Goal: Task Accomplishment & Management: Manage account settings

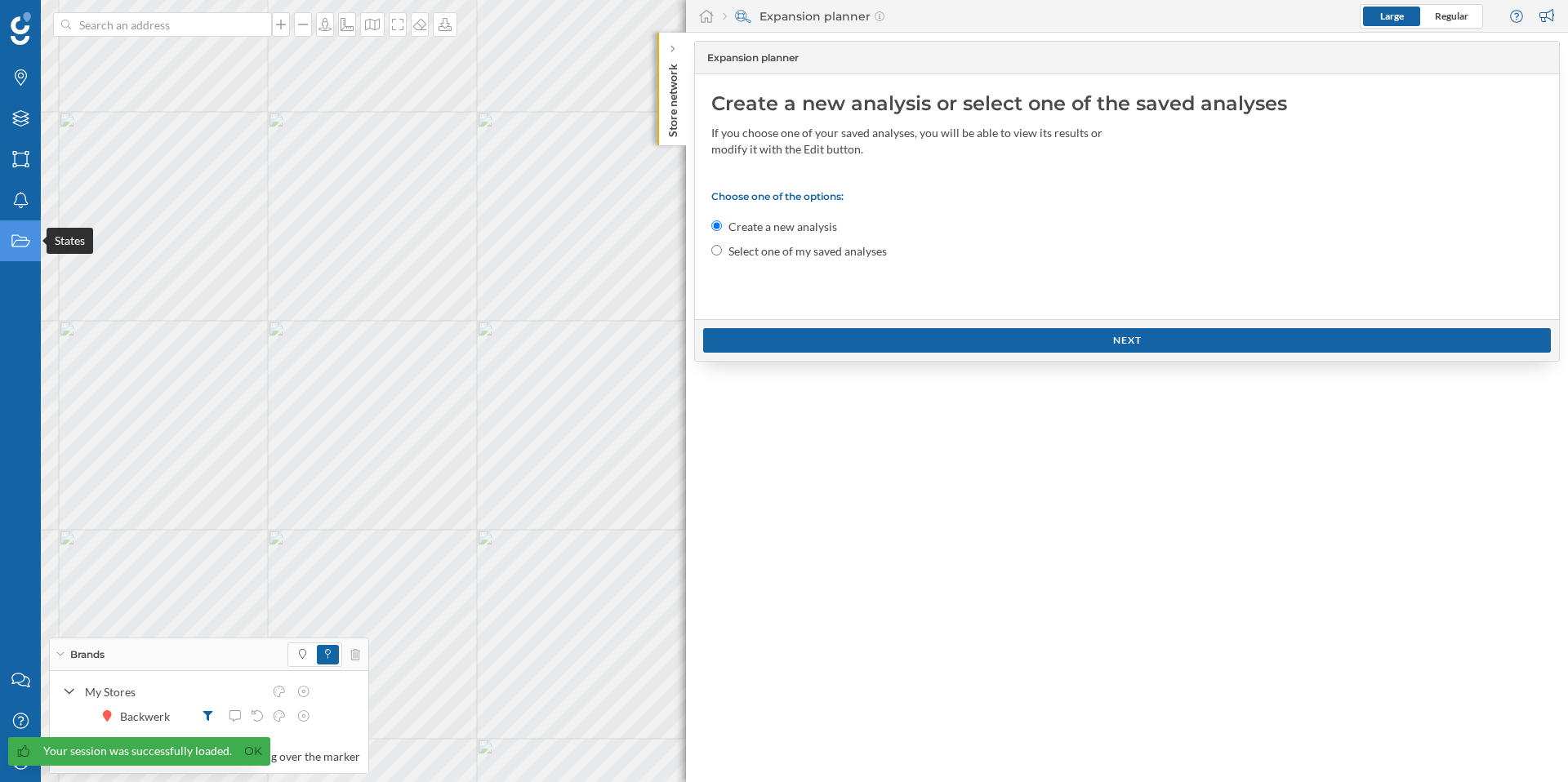
click at [21, 242] on icon "States" at bounding box center [21, 241] width 21 height 16
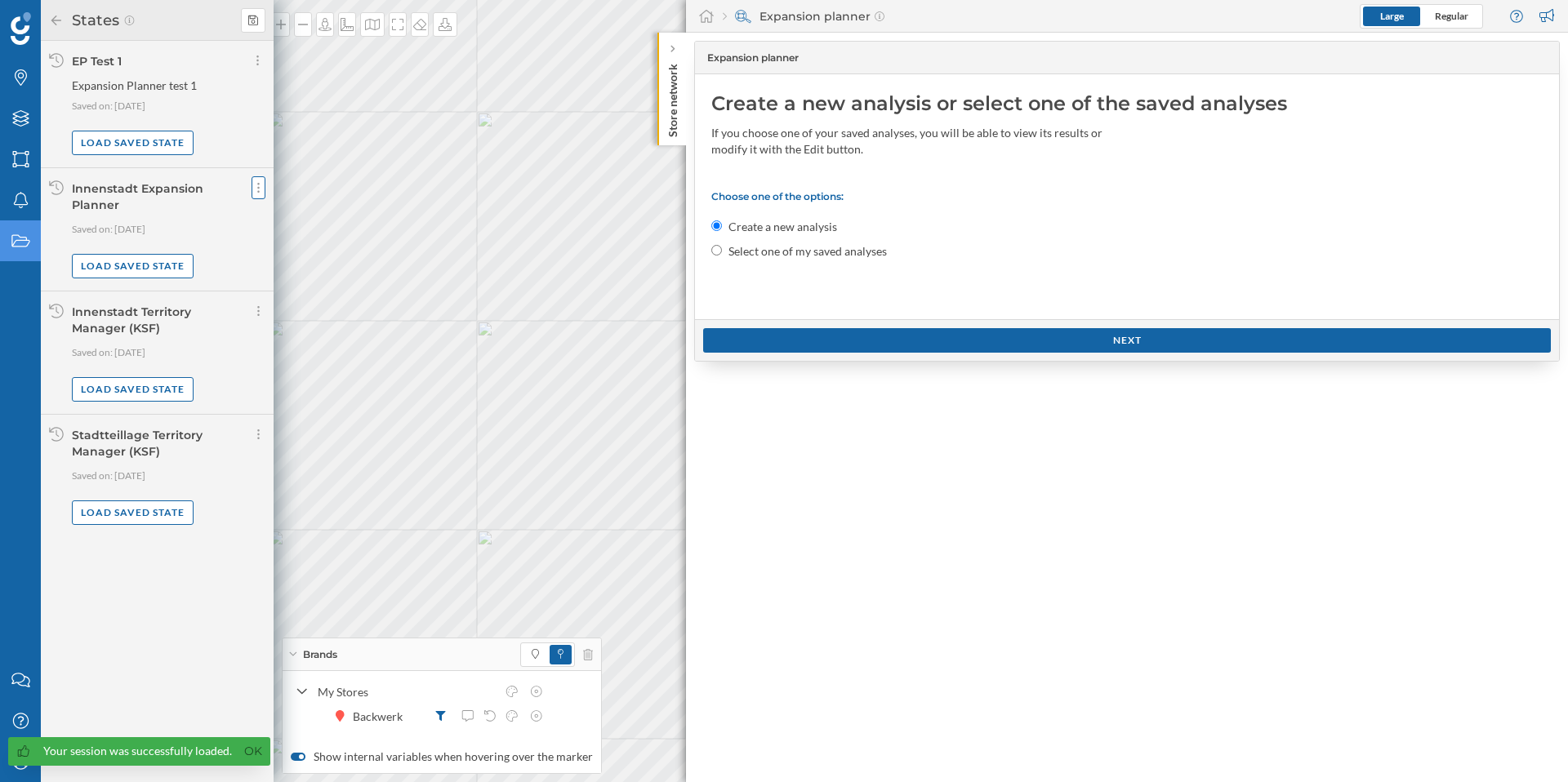
click at [254, 188] on div at bounding box center [259, 187] width 14 height 23
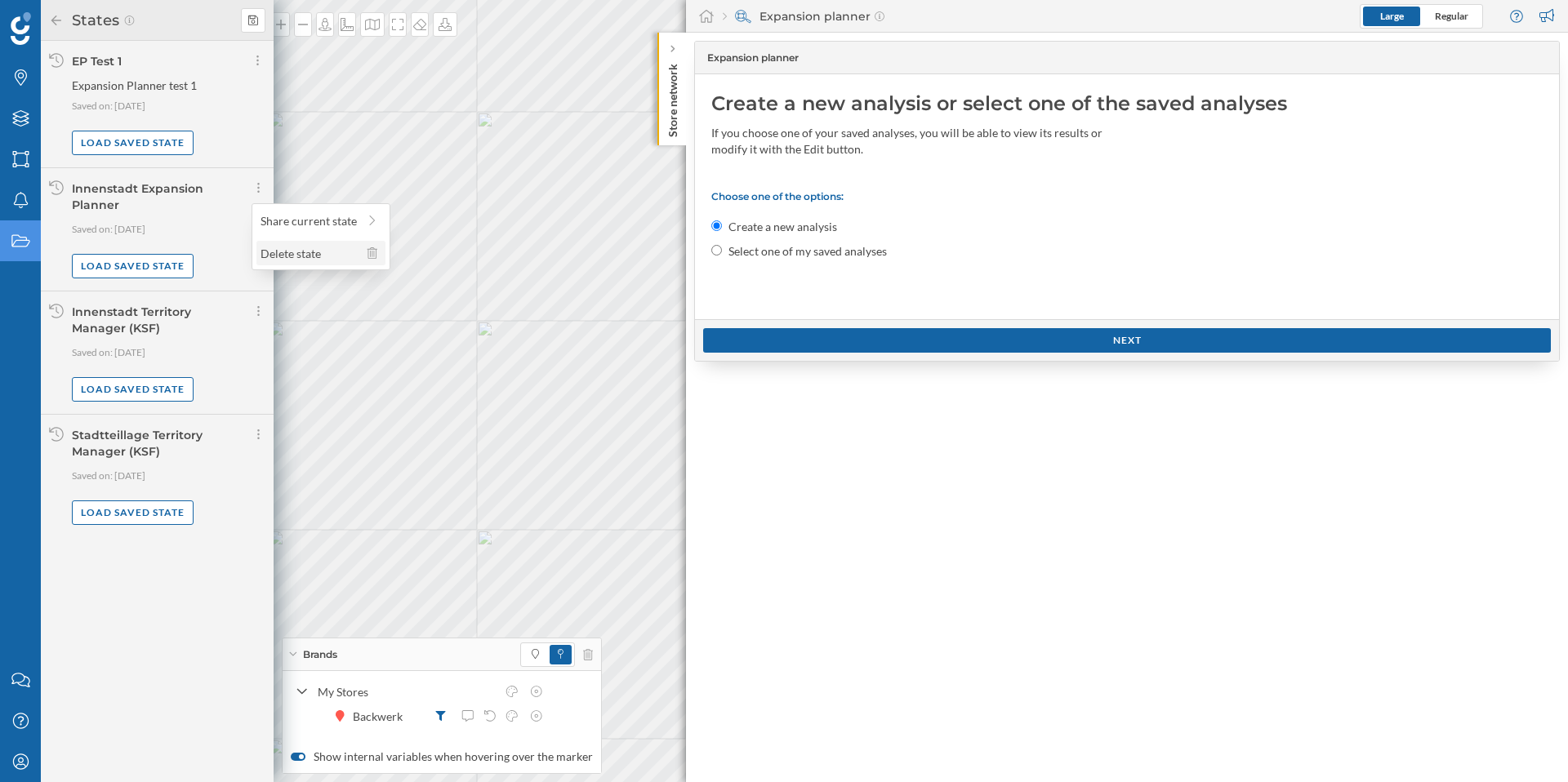
click at [280, 247] on span "Delete state" at bounding box center [291, 254] width 60 height 14
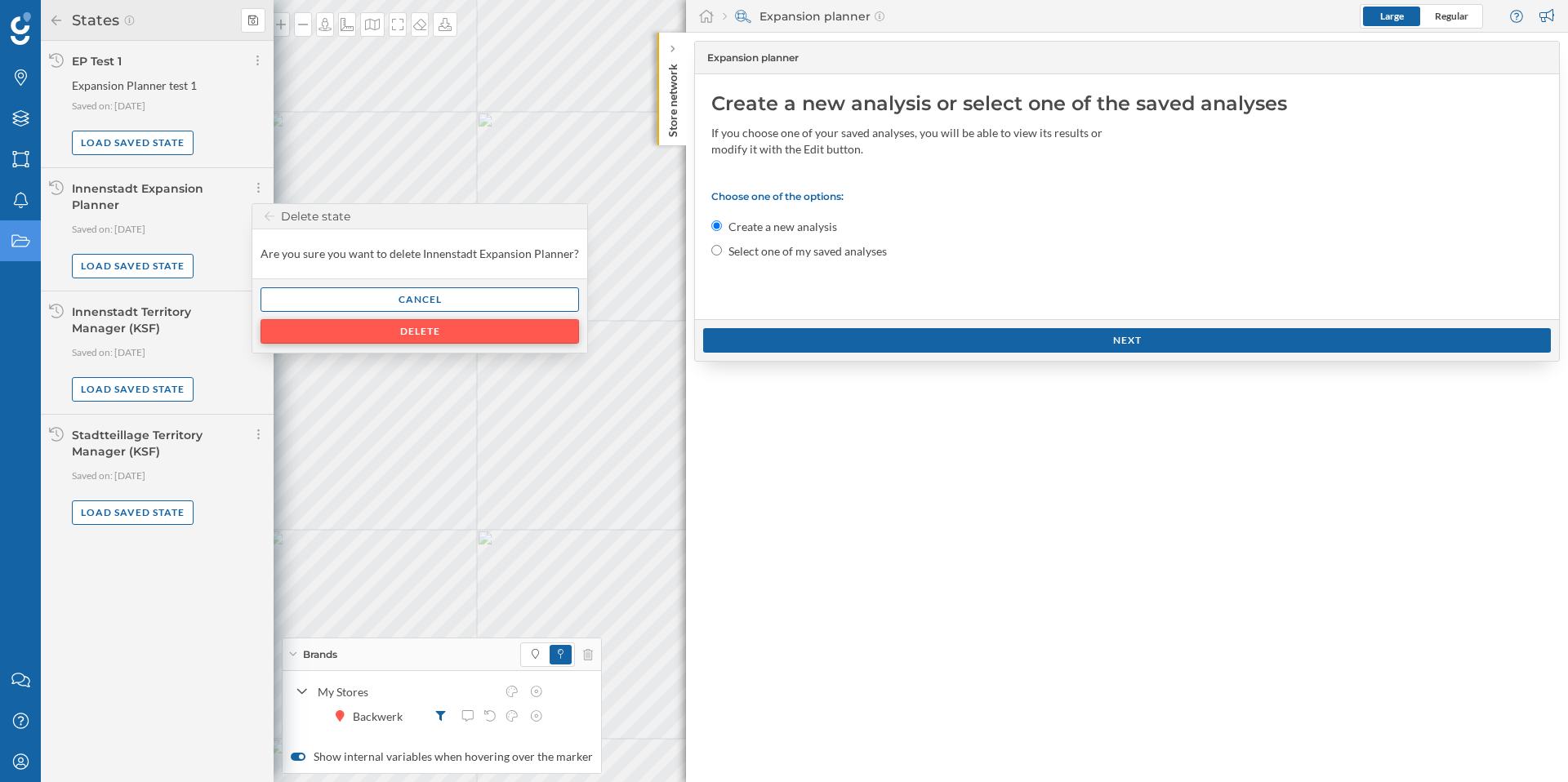
click at [467, 330] on div "Delete" at bounding box center [420, 331] width 319 height 25
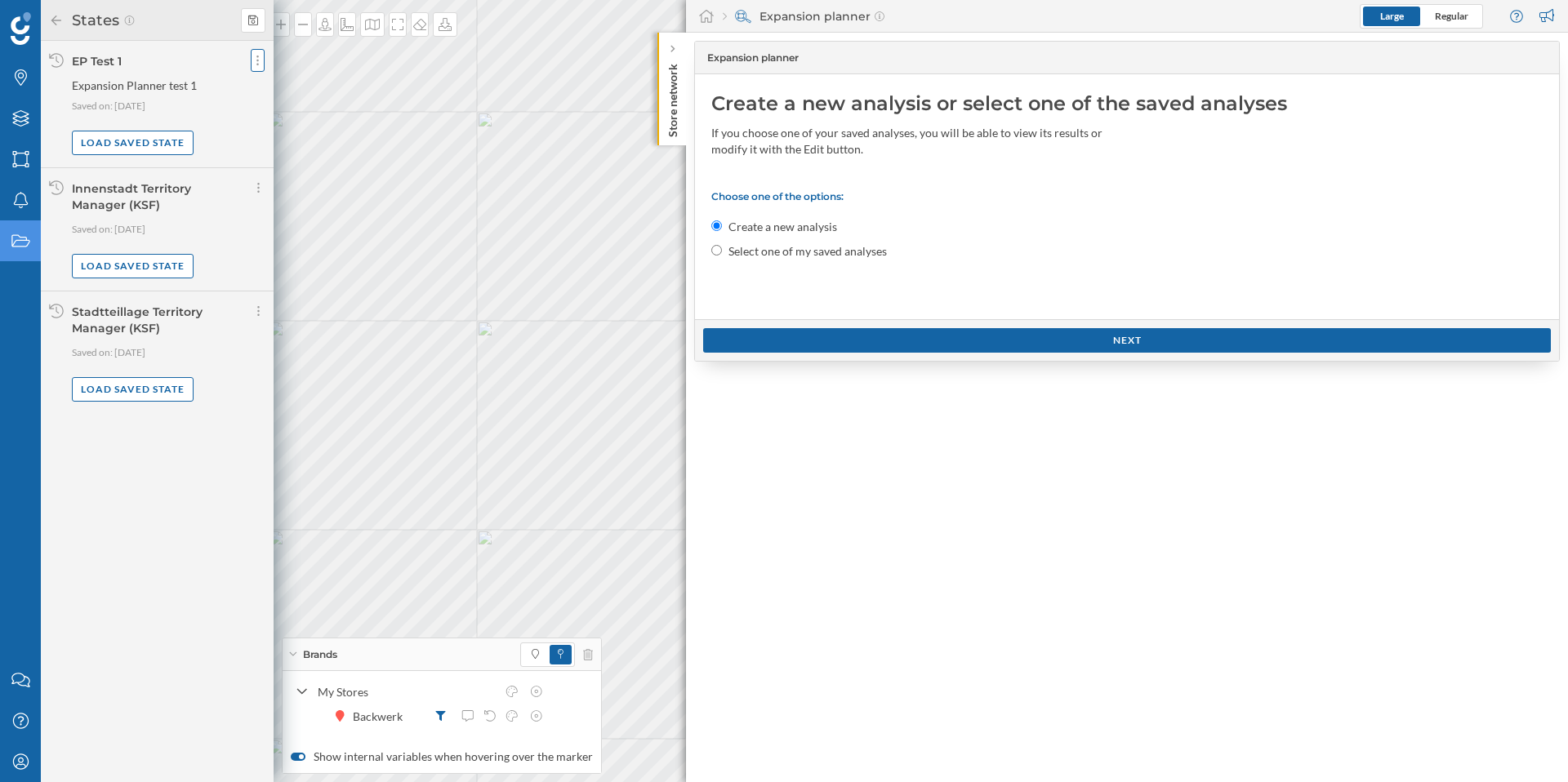
click at [253, 64] on div at bounding box center [258, 60] width 14 height 23
click at [373, 130] on icon at bounding box center [371, 125] width 15 height 11
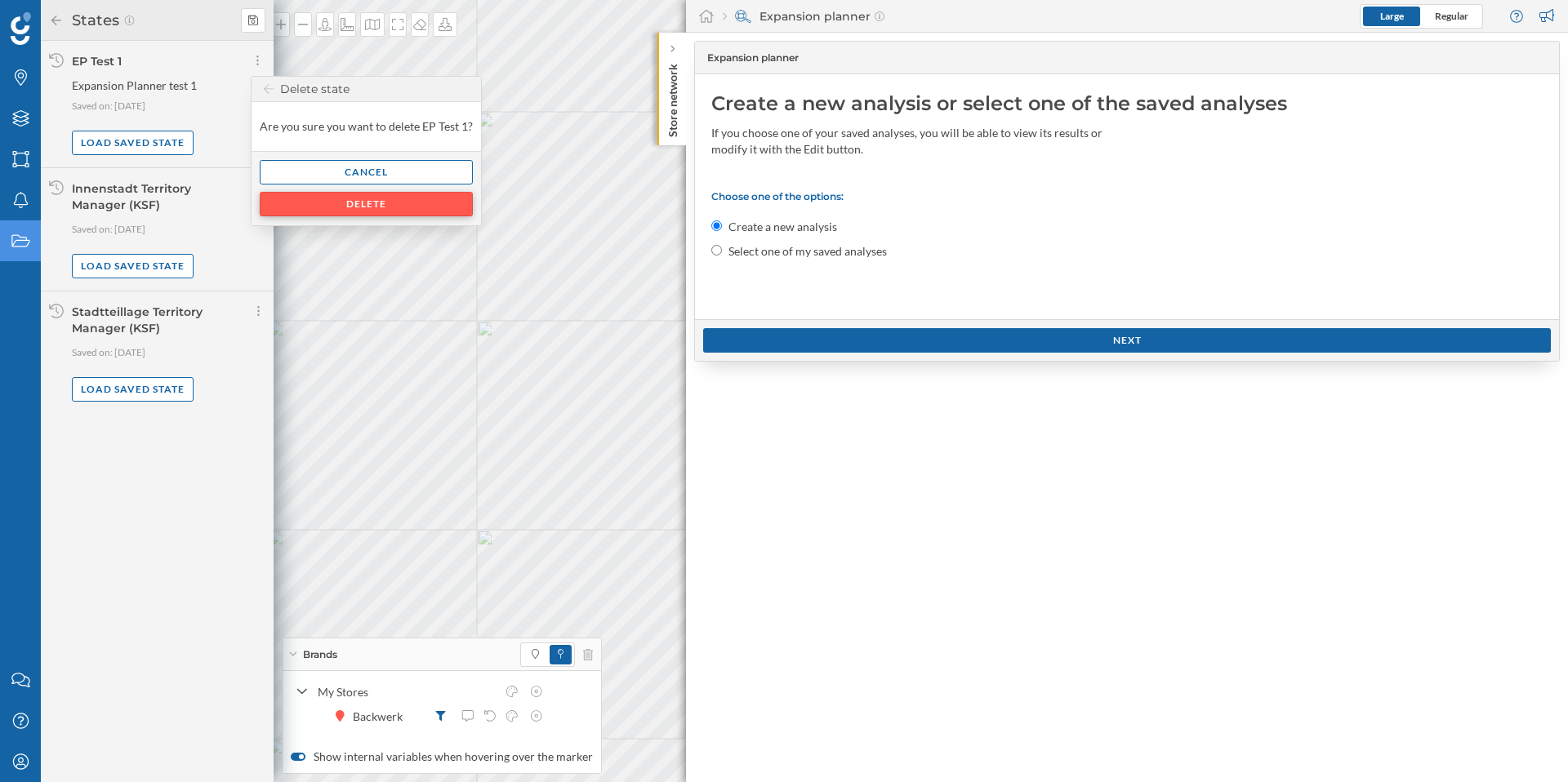
click at [368, 207] on div "Delete" at bounding box center [366, 204] width 213 height 25
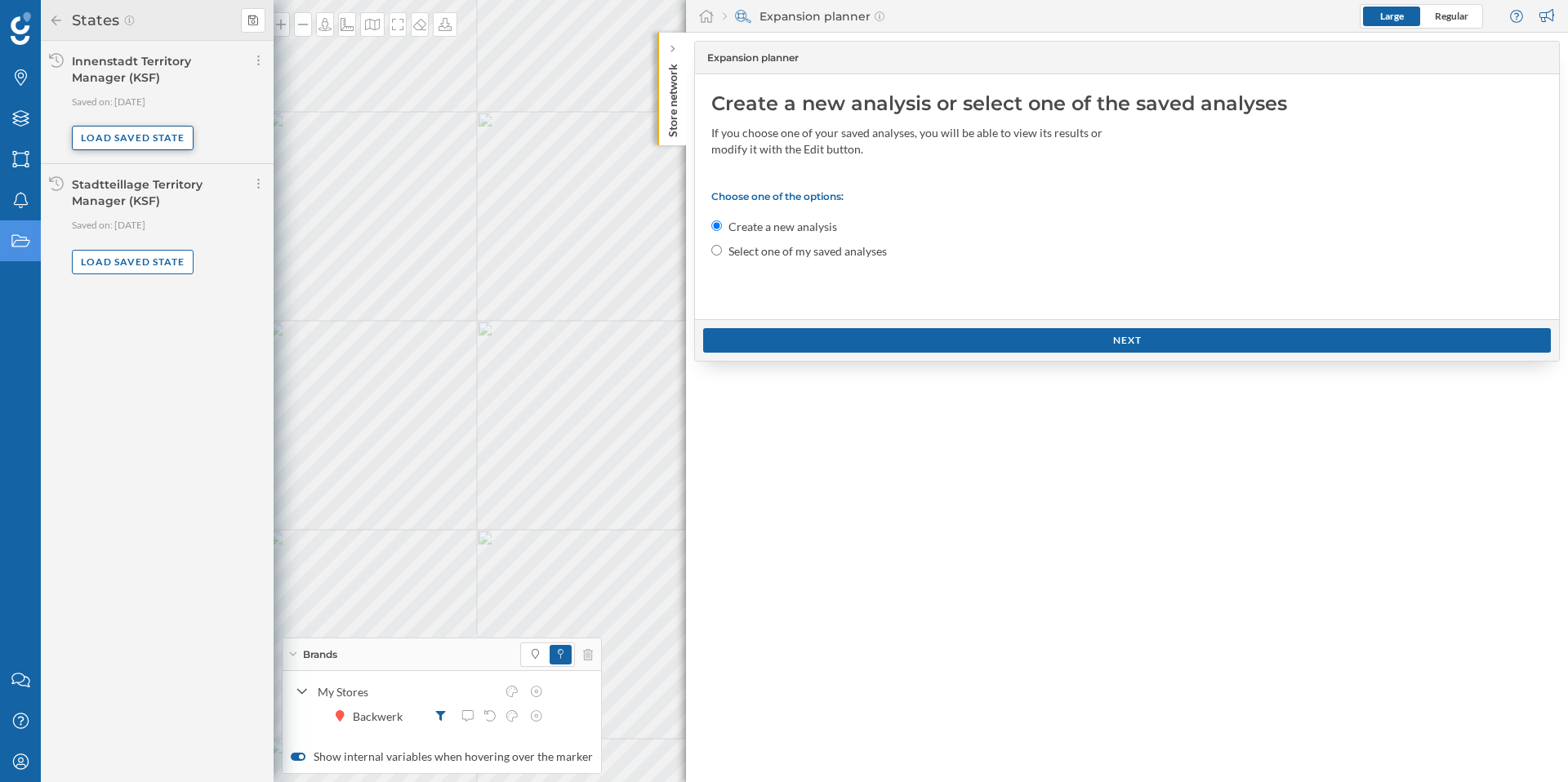
click at [159, 134] on div "Load saved state" at bounding box center [133, 137] width 122 height 25
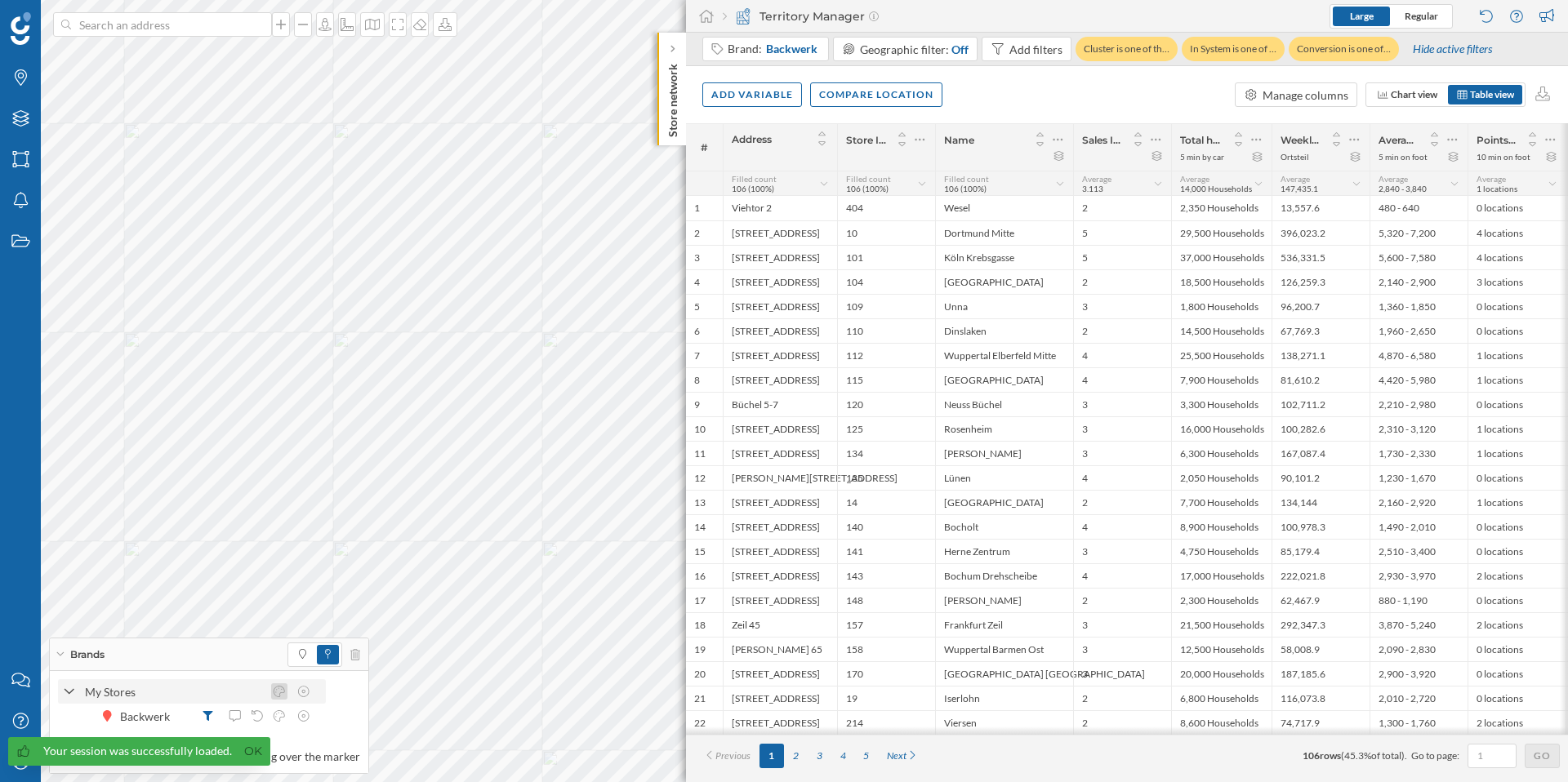
click at [278, 694] on icon at bounding box center [279, 691] width 15 height 11
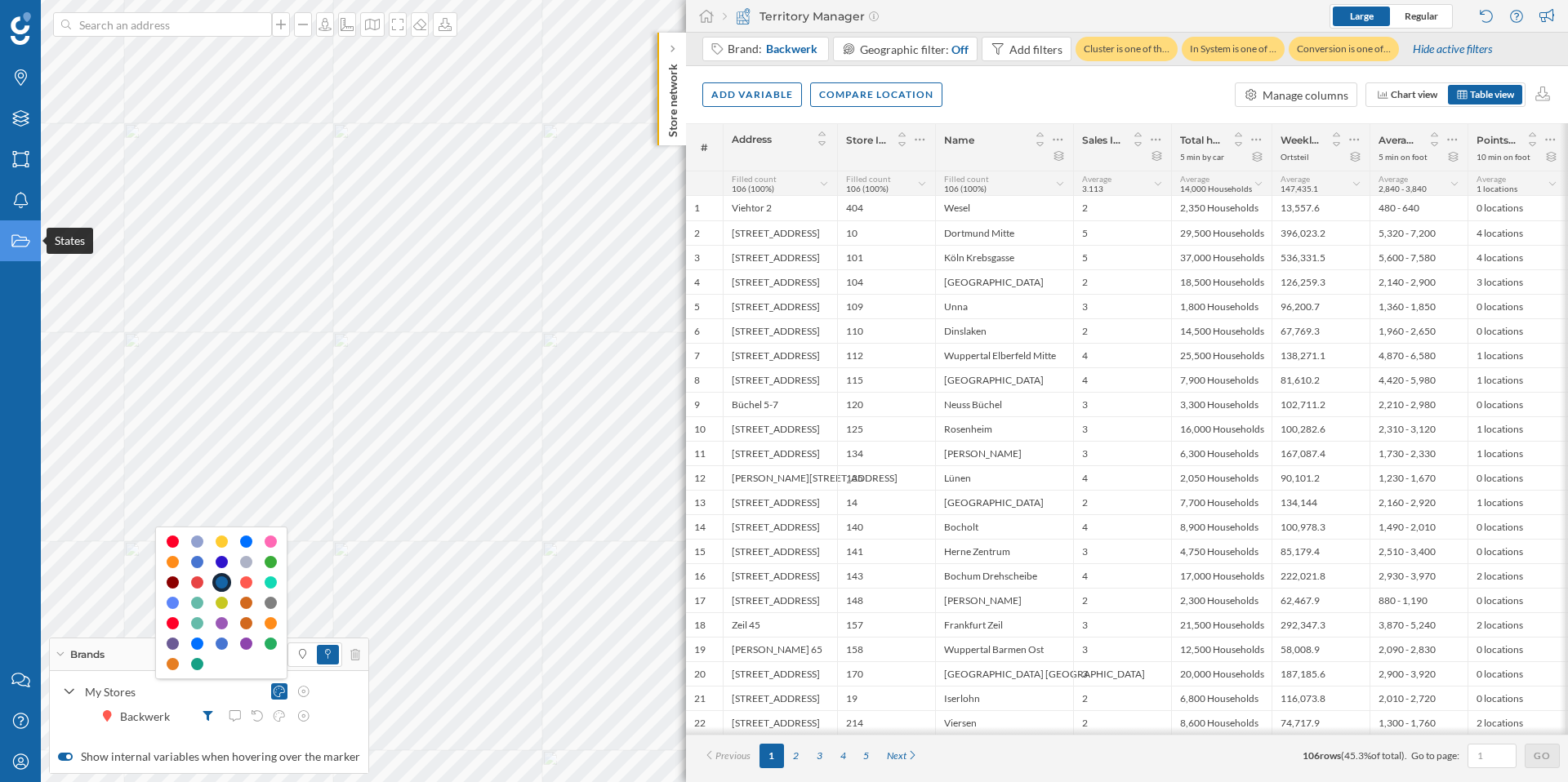
click at [12, 251] on div "States" at bounding box center [21, 241] width 41 height 41
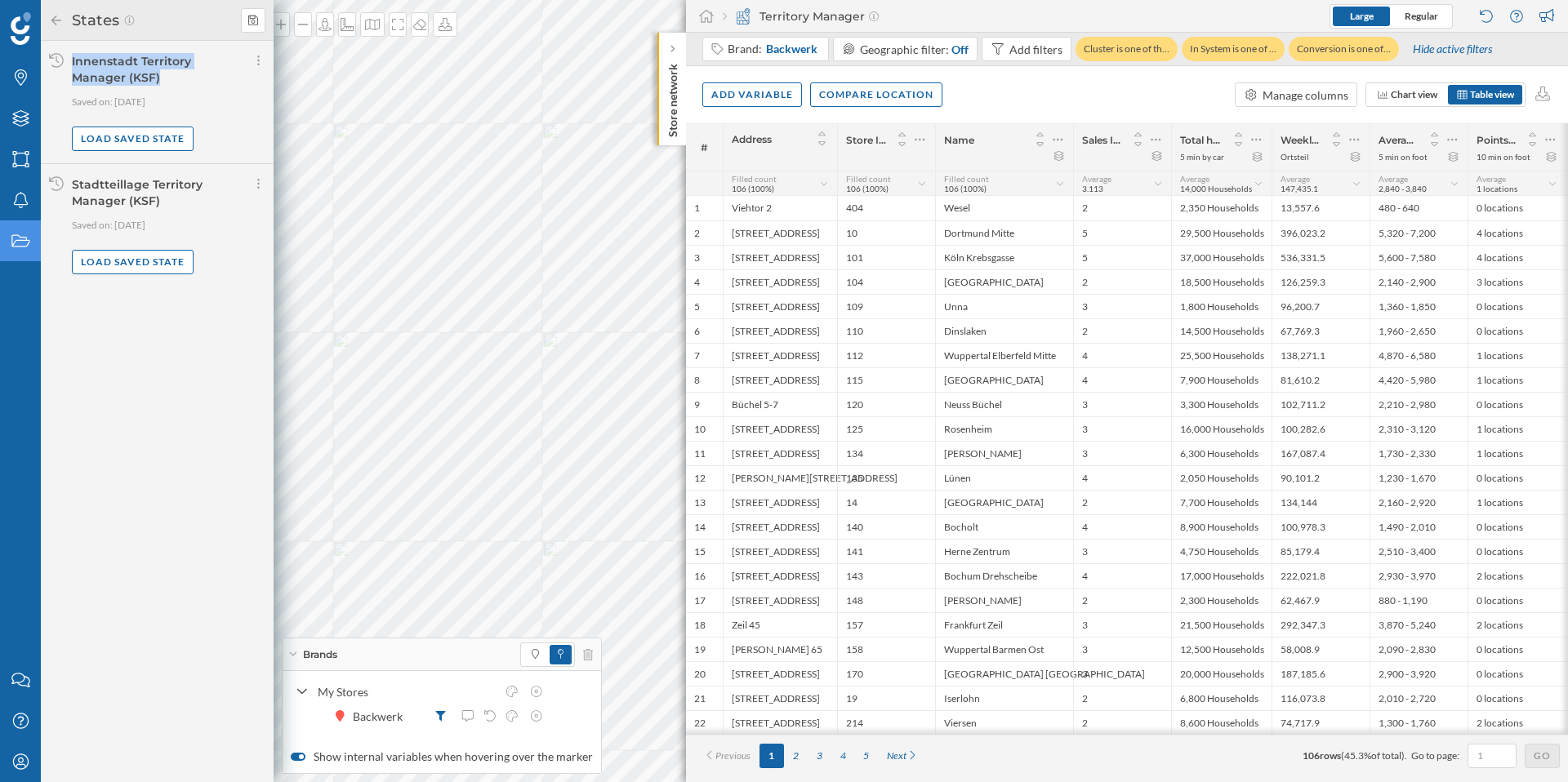
drag, startPoint x: 162, startPoint y: 85, endPoint x: 72, endPoint y: 62, distance: 92.9
click at [72, 62] on div "Innenstadt Territory Manager (KSF)" at bounding box center [158, 70] width 172 height 33
copy div "Innenstadt Territory Manager (KSF)"
click at [508, 686] on icon at bounding box center [511, 691] width 15 height 11
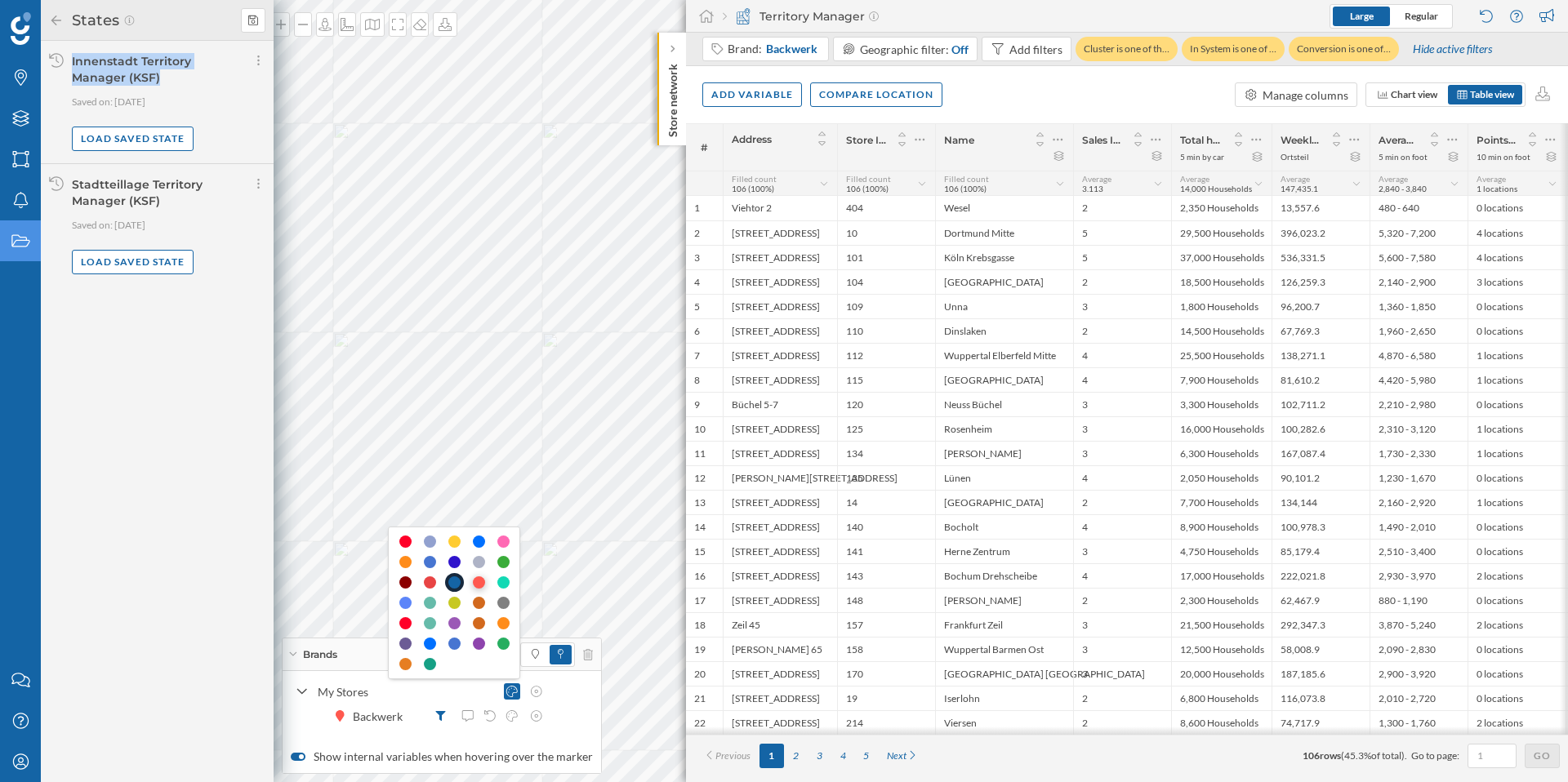
click at [481, 583] on div at bounding box center [479, 583] width 12 height 12
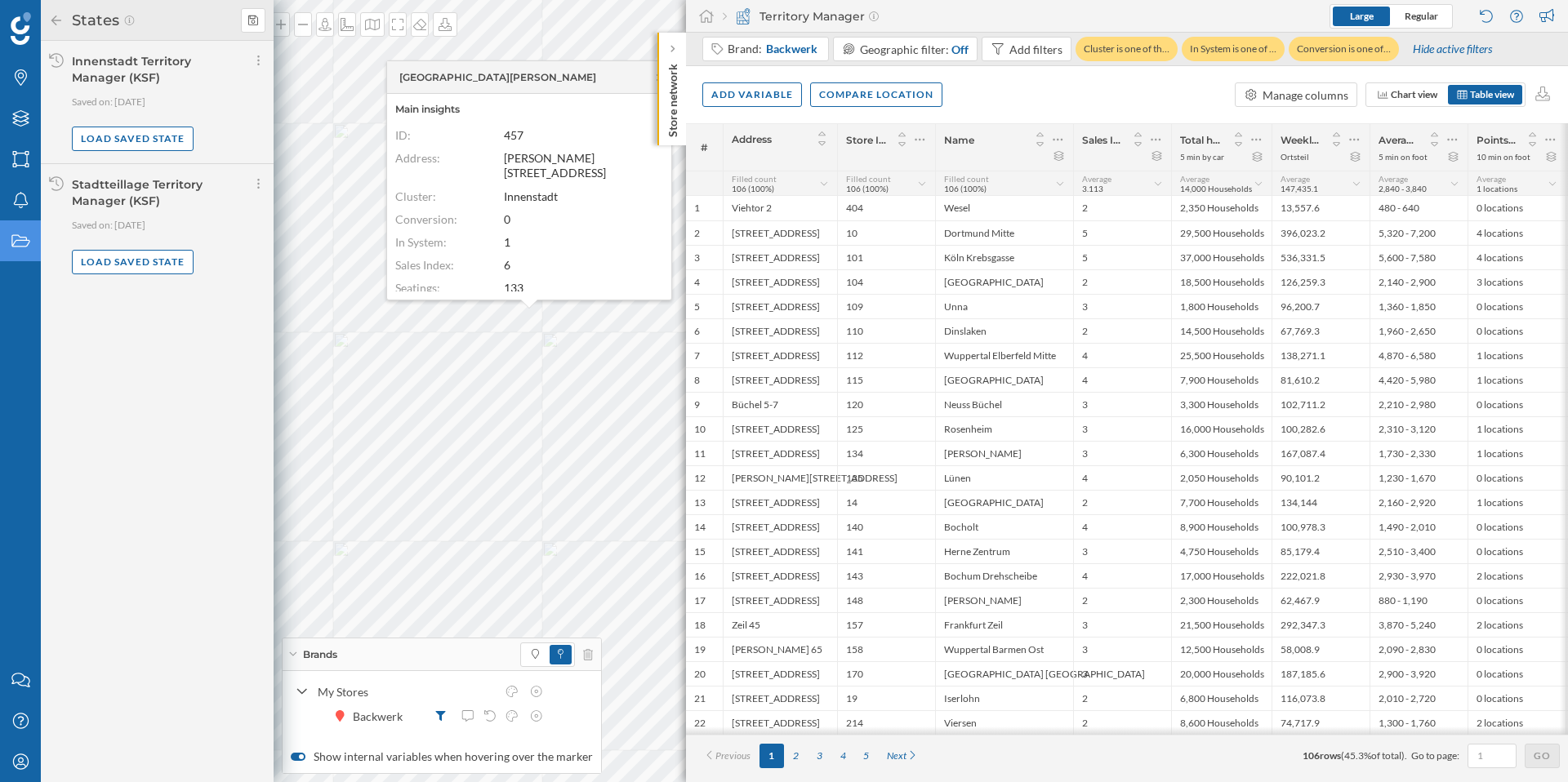
click at [527, 151] on dl "ID: 457 Address: Lange Straße 60 Cluster: Innenstadt Conversion: 0 In System: 1…" at bounding box center [530, 210] width 268 height 163
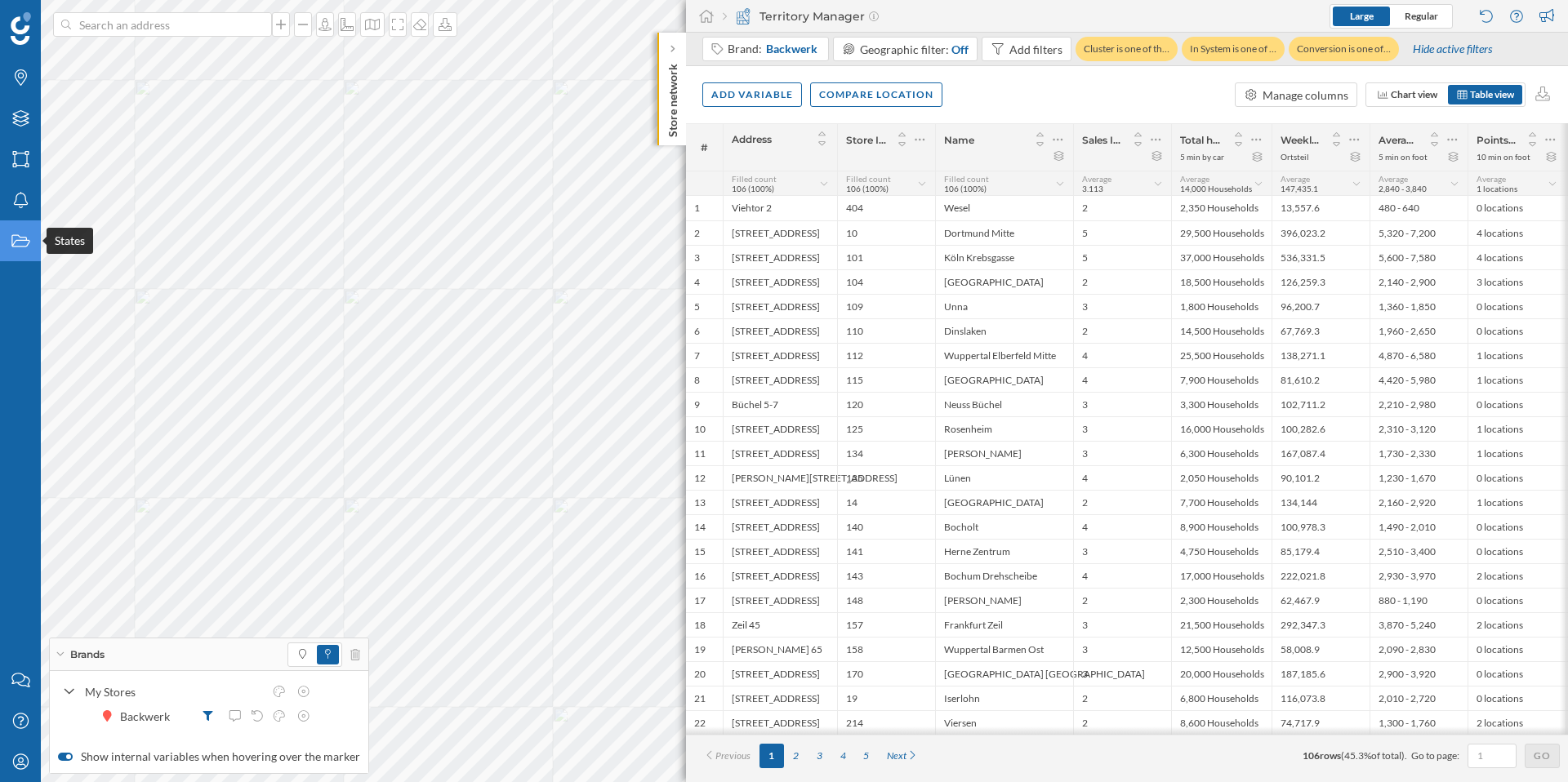
click at [18, 252] on div "States" at bounding box center [21, 241] width 41 height 41
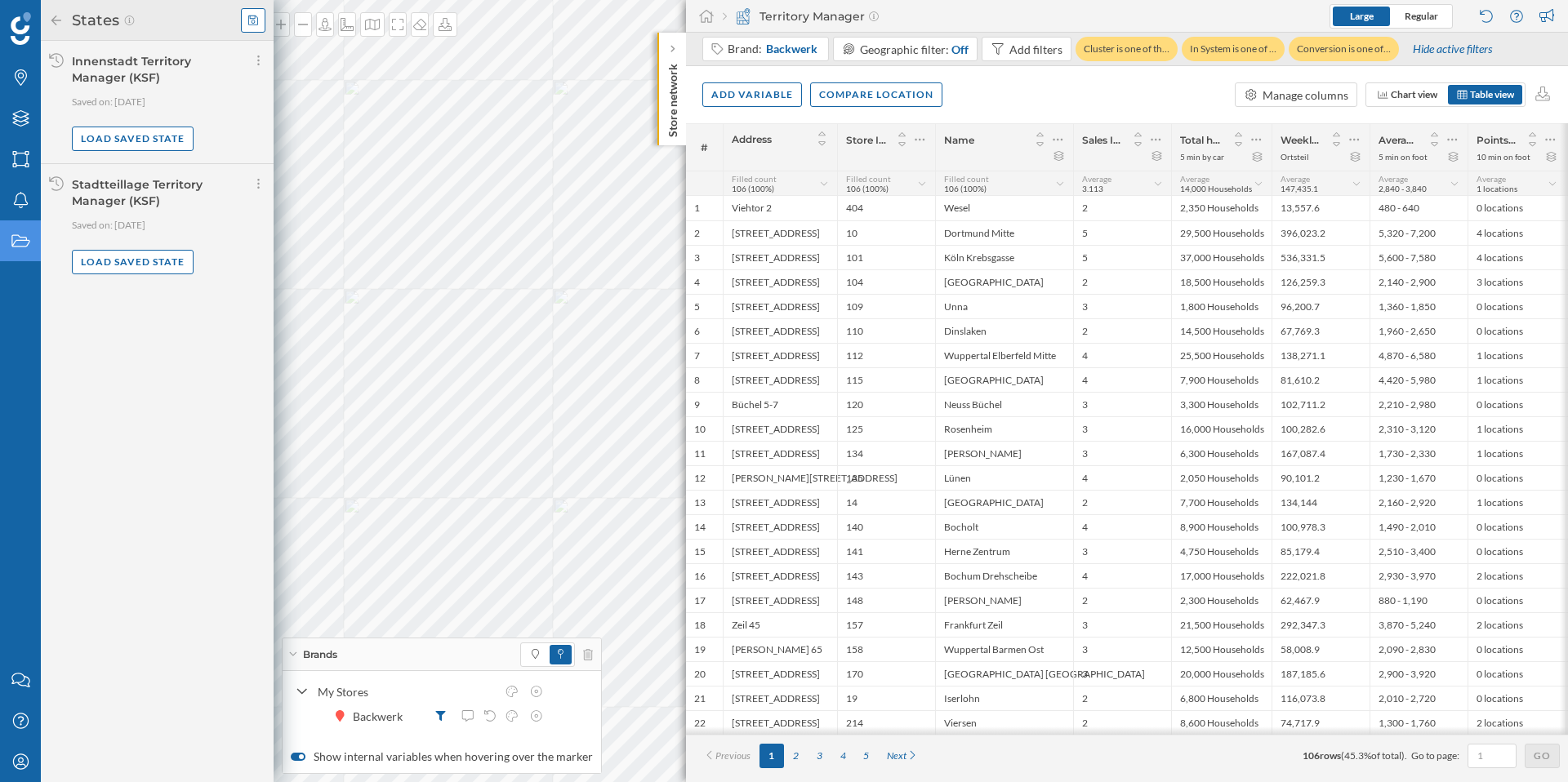
click at [254, 23] on icon at bounding box center [253, 20] width 9 height 11
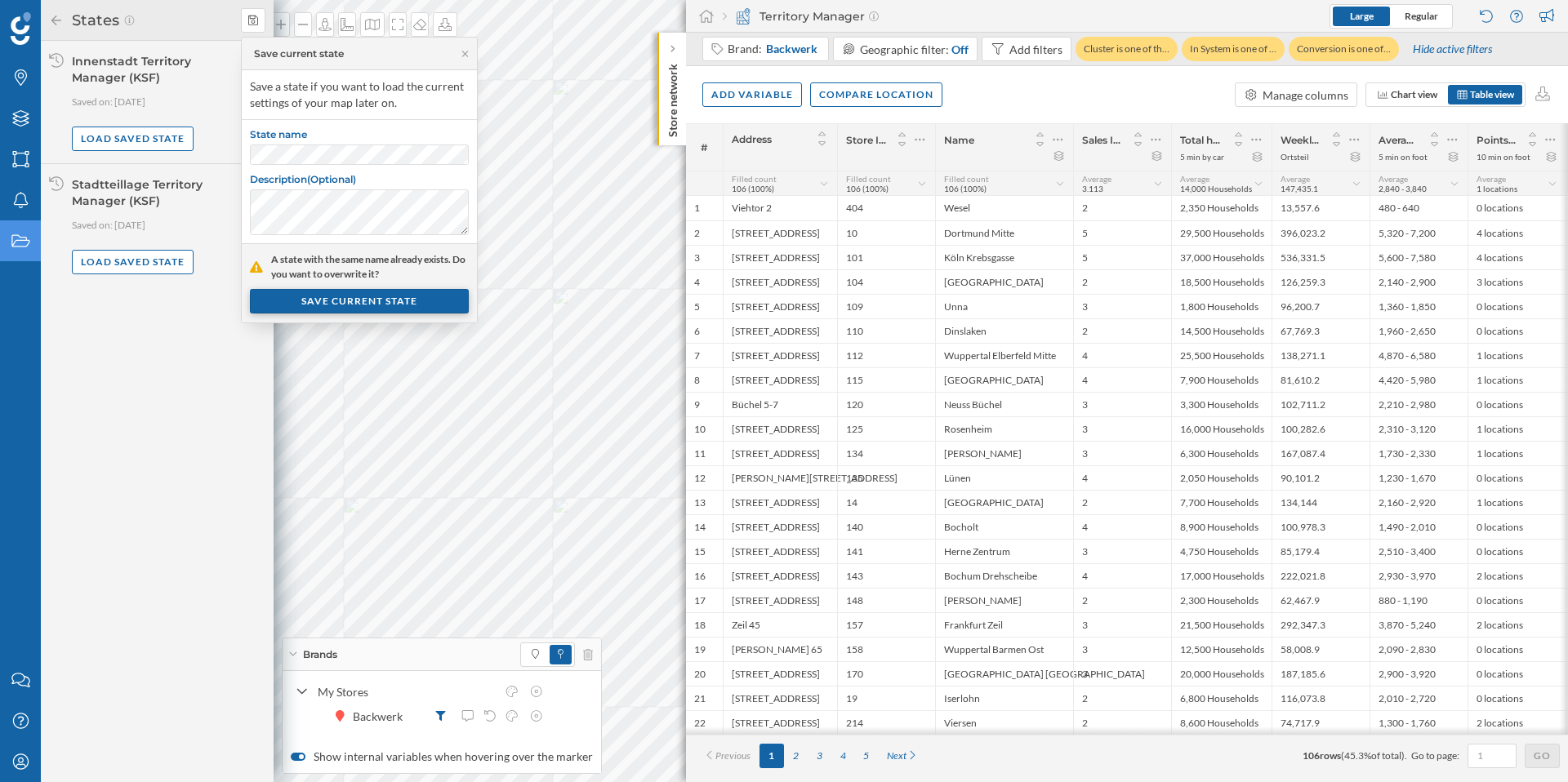
click at [309, 298] on div "SAVE CURRENT STATE" at bounding box center [359, 301] width 219 height 25
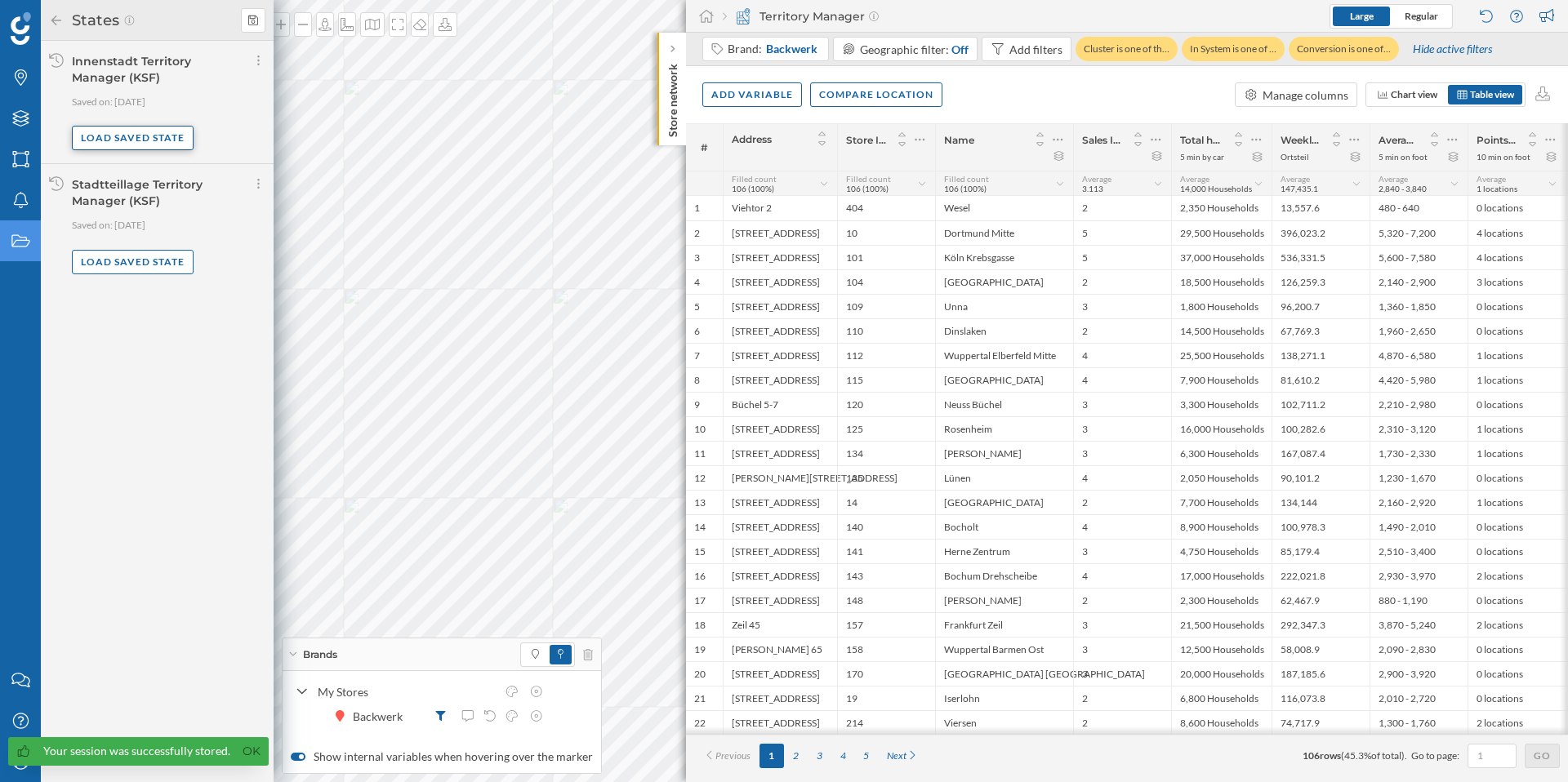
click at [132, 146] on div "Load saved state" at bounding box center [133, 137] width 122 height 25
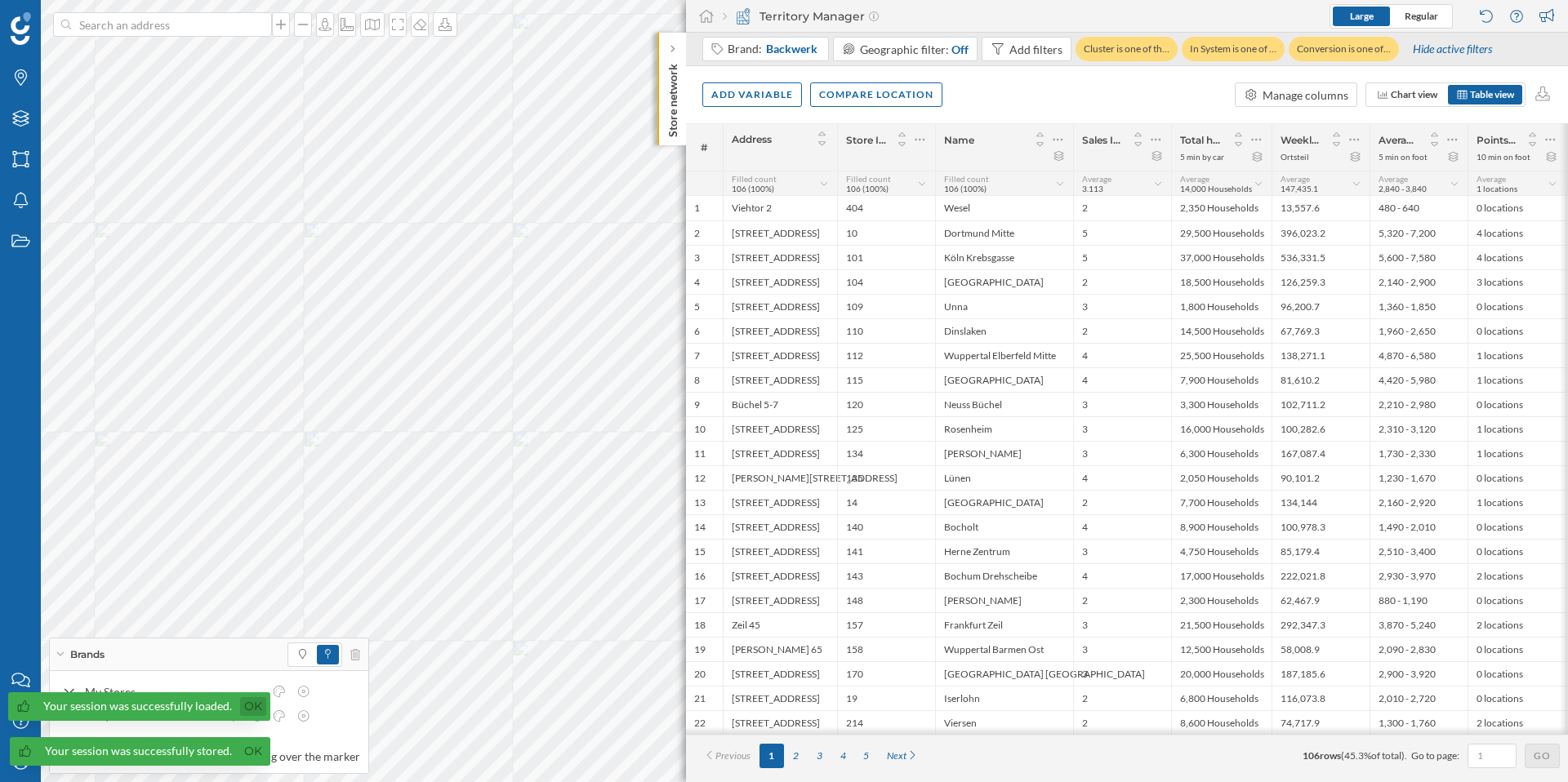
click at [248, 703] on link "Ok" at bounding box center [253, 706] width 26 height 19
click at [248, 752] on link "Ok" at bounding box center [251, 752] width 26 height 19
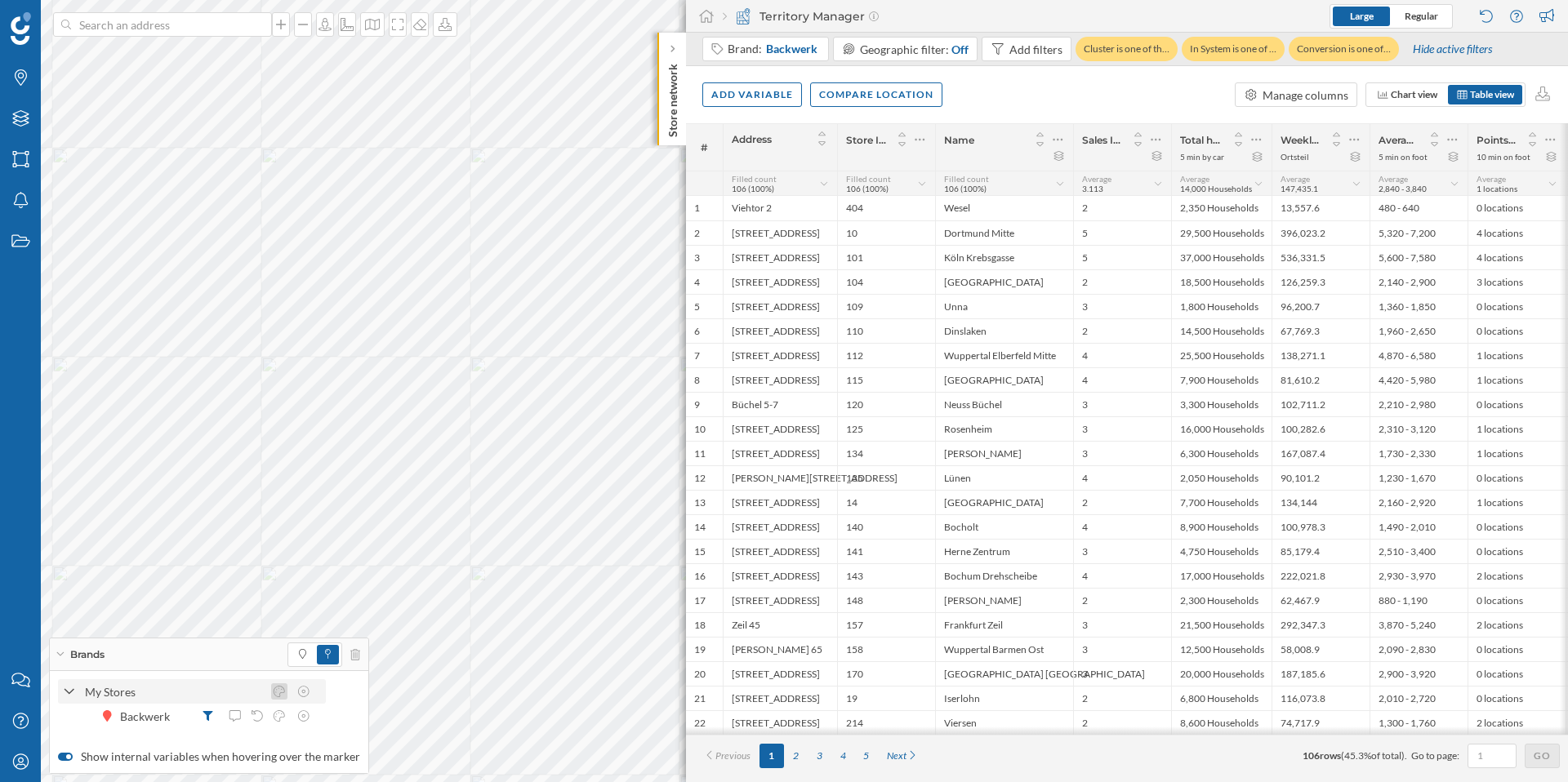
click at [279, 688] on icon at bounding box center [279, 691] width 11 height 11
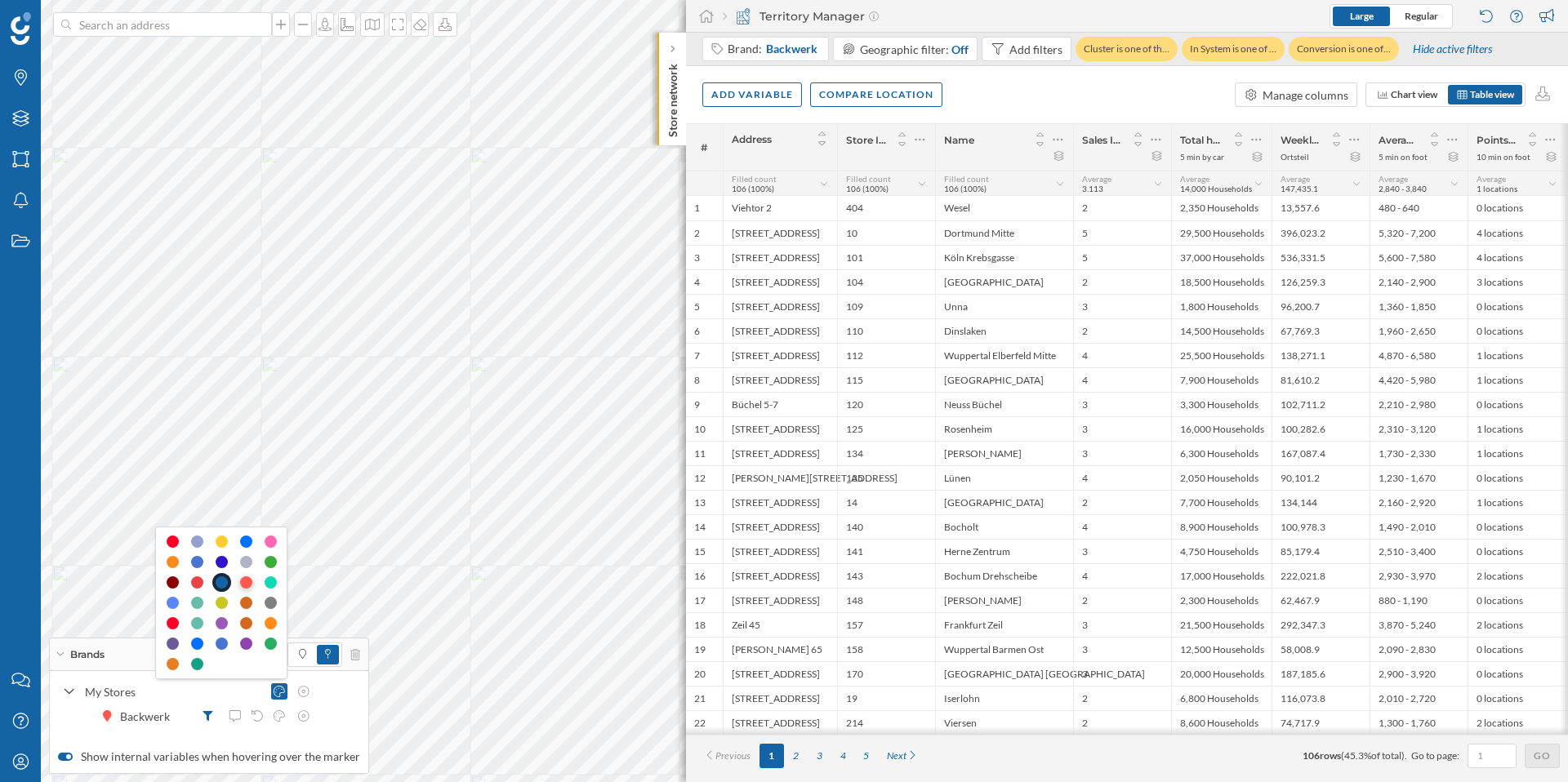
click at [244, 586] on div at bounding box center [246, 583] width 12 height 12
click at [1400, 90] on span "Chart view" at bounding box center [1414, 95] width 46 height 12
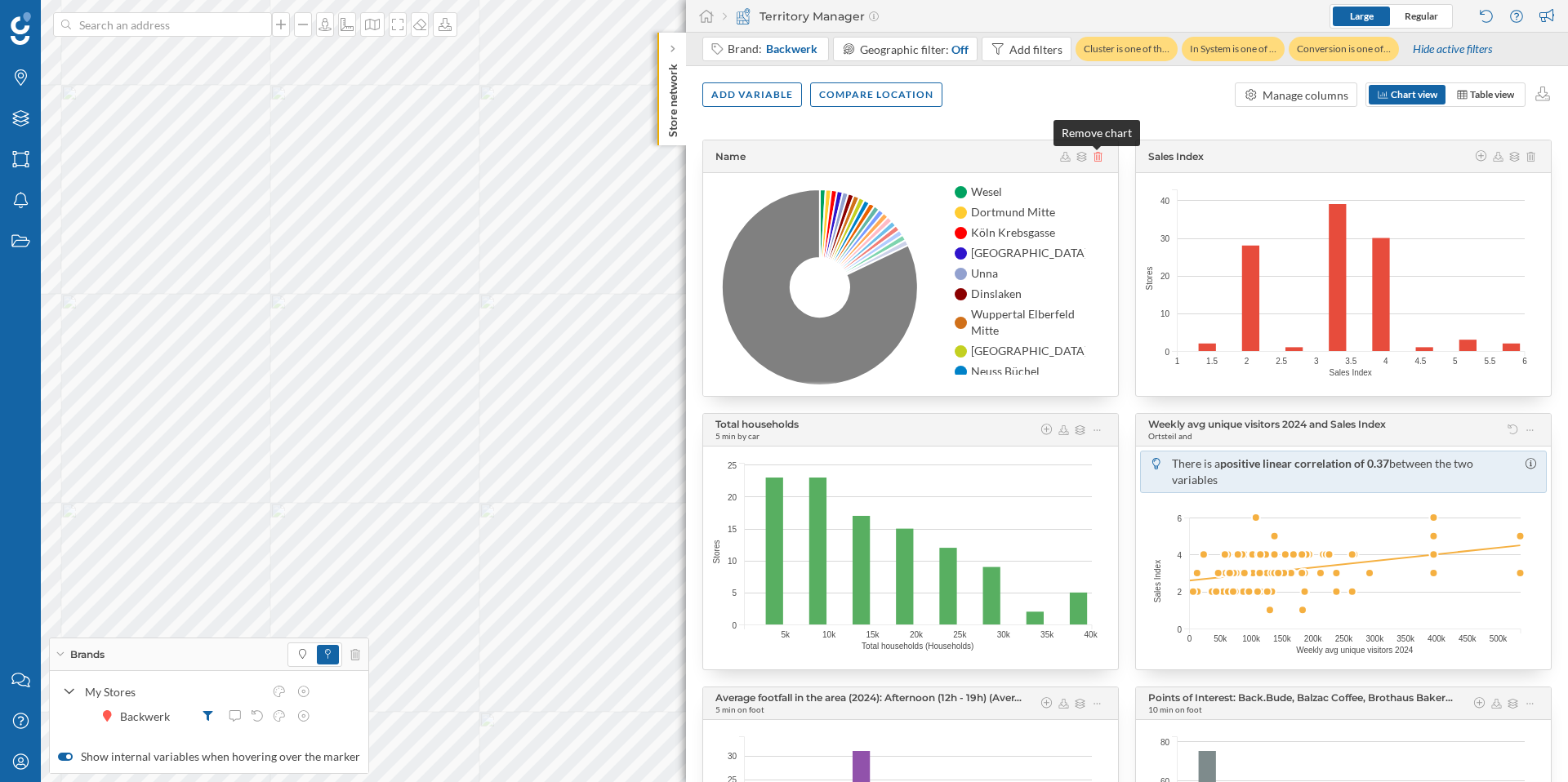
click at [1096, 160] on icon at bounding box center [1098, 156] width 9 height 9
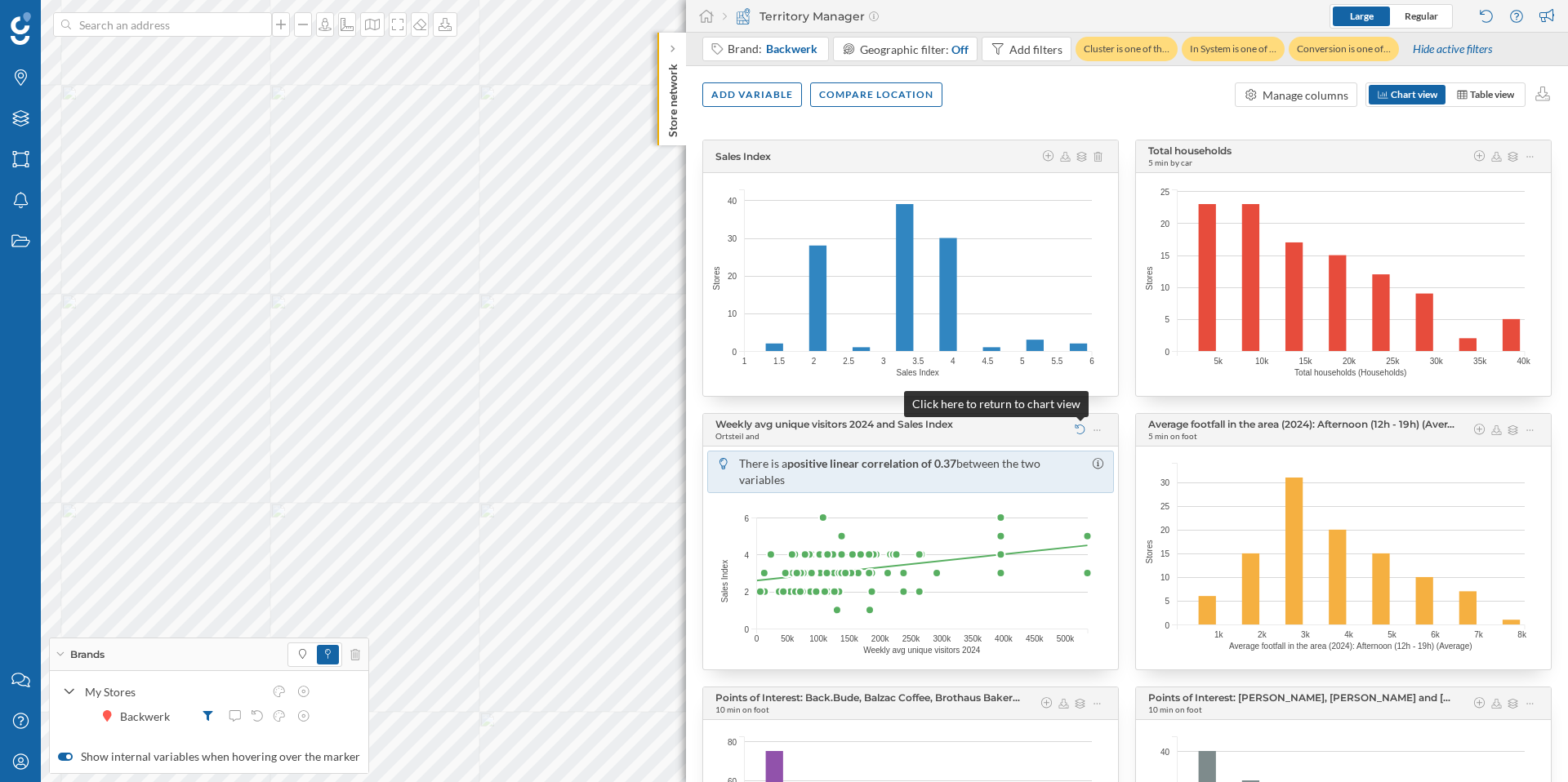
click at [1077, 428] on icon at bounding box center [1080, 429] width 12 height 9
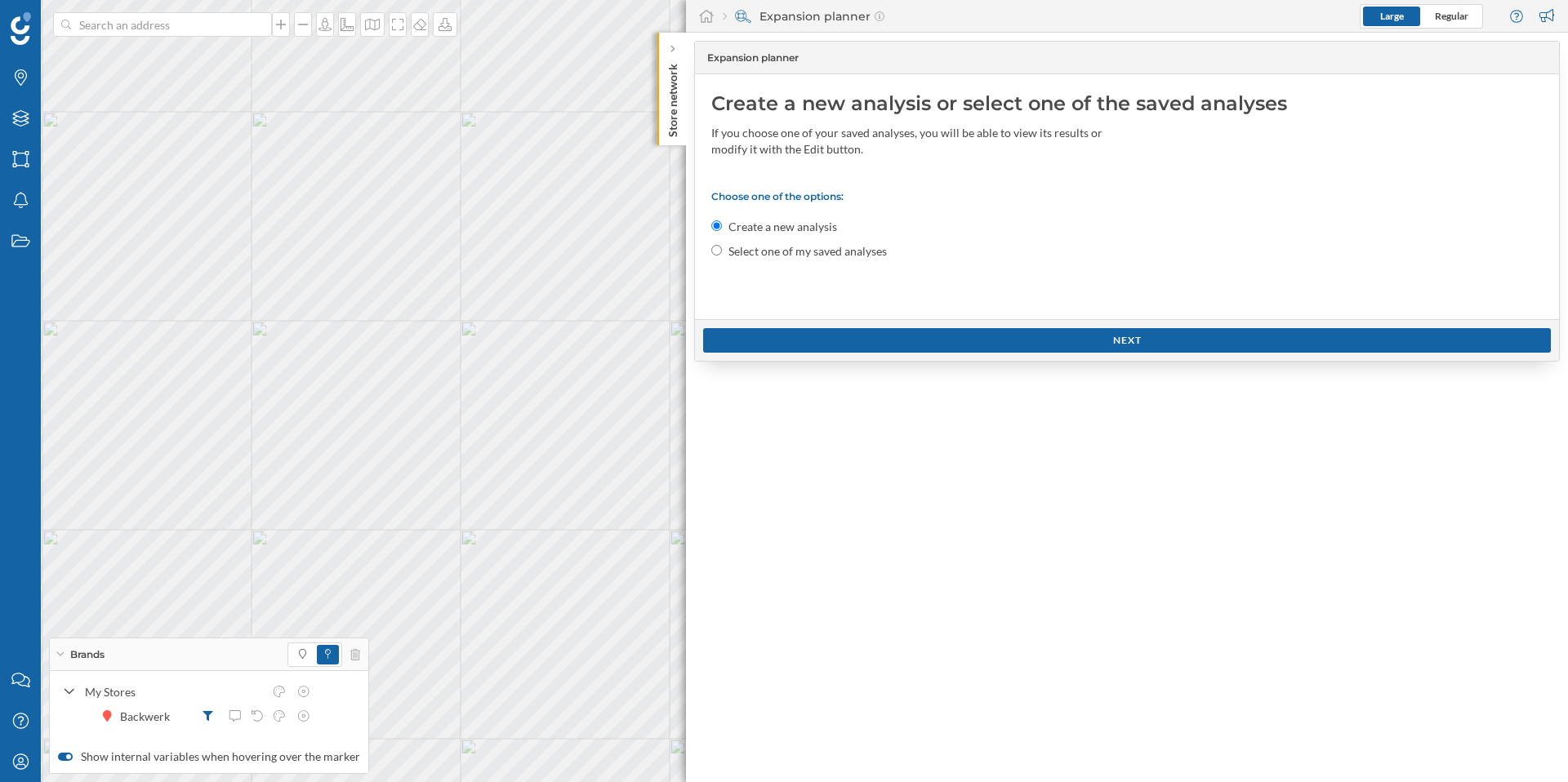
click at [716, 253] on input "Select one of my saved analyses" at bounding box center [717, 250] width 10 height 10
radio input "true"
radio input "false"
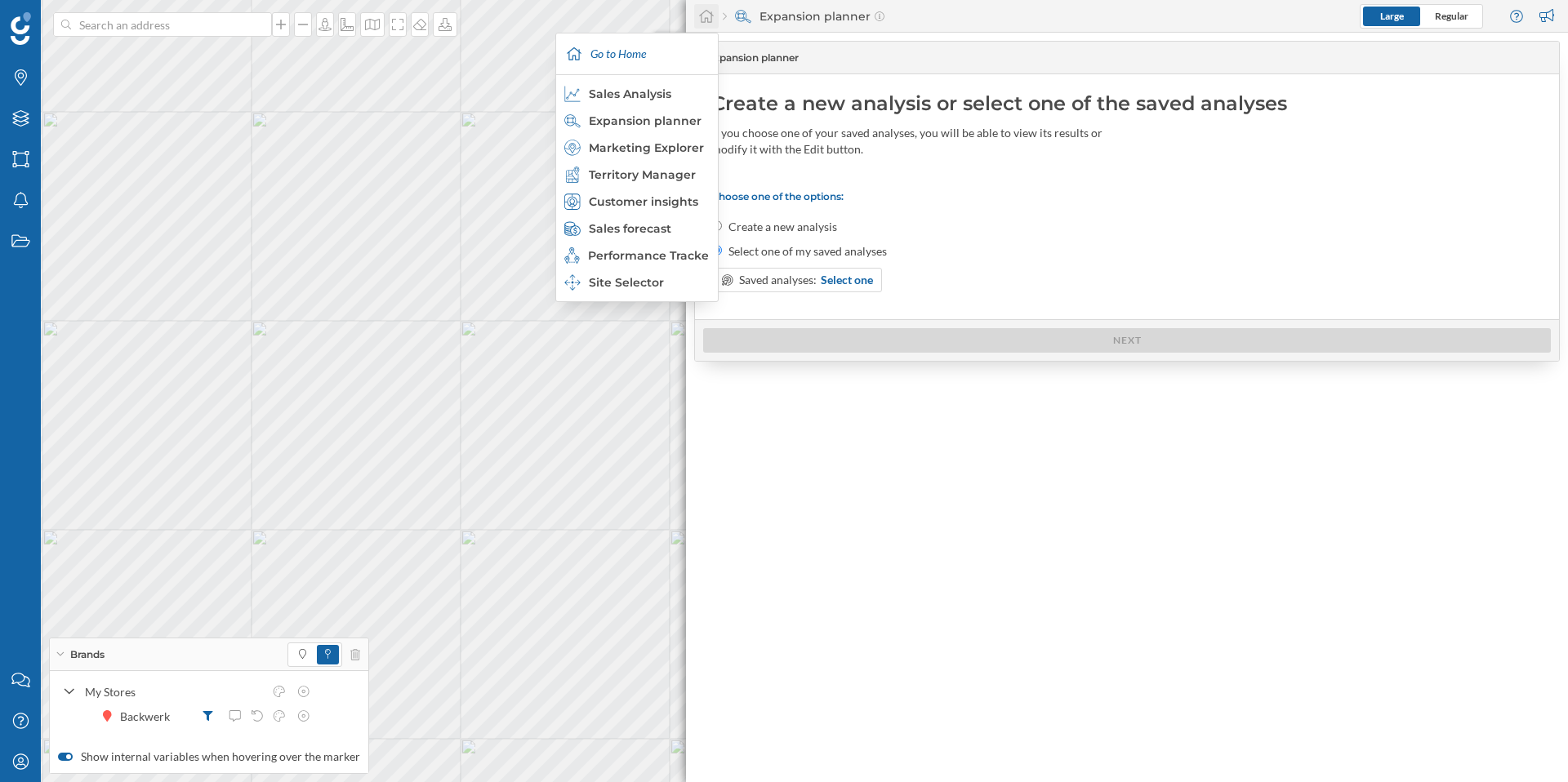
click at [712, 15] on icon at bounding box center [706, 15] width 15 height 13
